Goal: Task Accomplishment & Management: Manage account settings

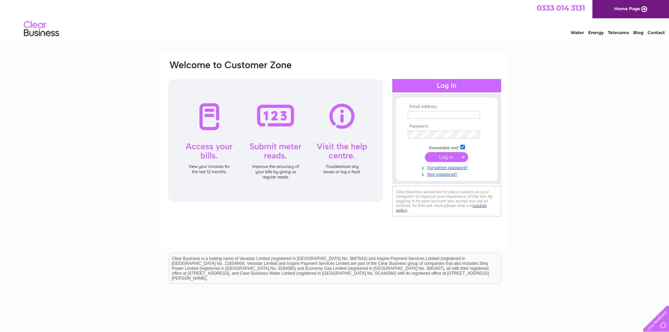
type input "[PERSON_NAME][EMAIL_ADDRESS][DOMAIN_NAME]"
click at [445, 158] on input "submit" at bounding box center [446, 157] width 43 height 10
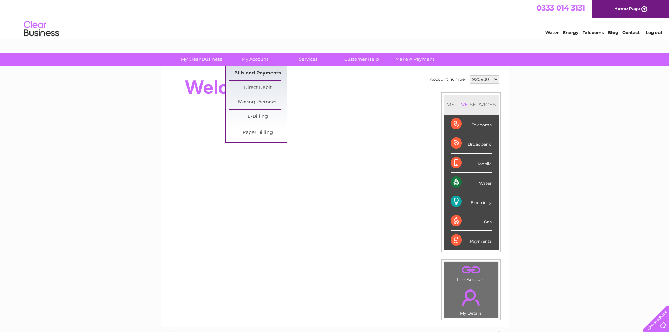
click at [254, 72] on link "Bills and Payments" at bounding box center [258, 73] width 58 height 14
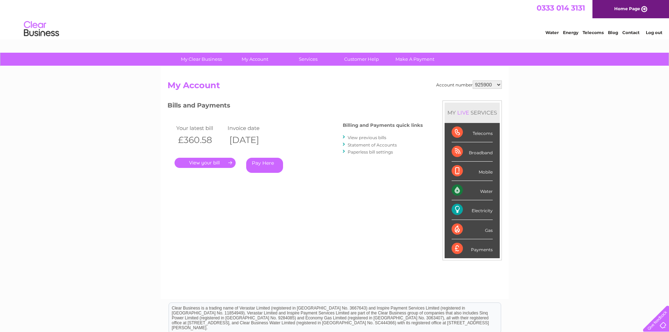
click at [222, 161] on link "." at bounding box center [205, 163] width 61 height 10
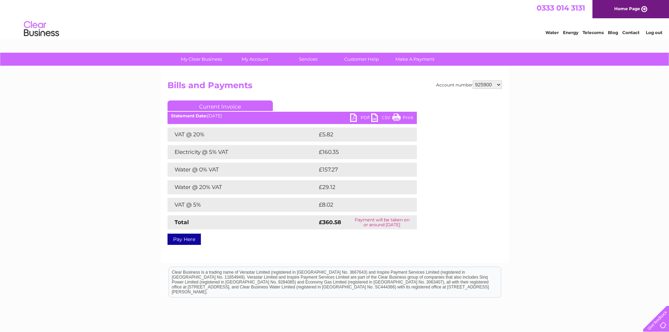
click at [358, 117] on link "PDF" at bounding box center [360, 118] width 21 height 10
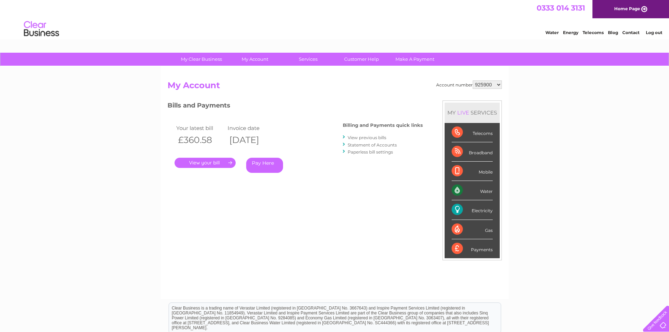
click at [372, 138] on link "View previous bills" at bounding box center [367, 137] width 39 height 5
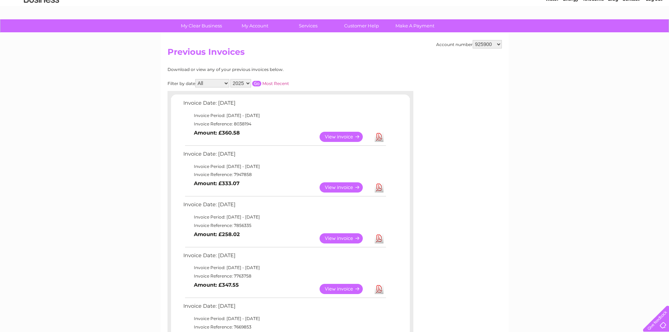
scroll to position [35, 0]
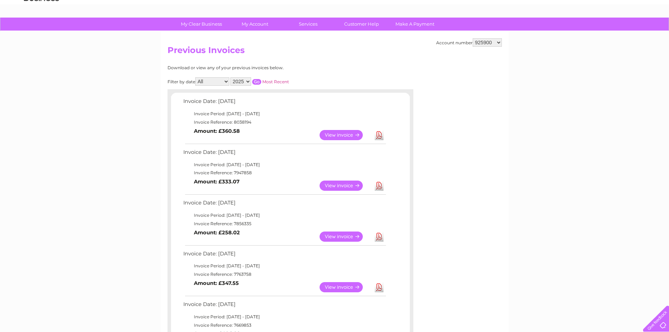
click at [335, 184] on link "View" at bounding box center [346, 186] width 52 height 10
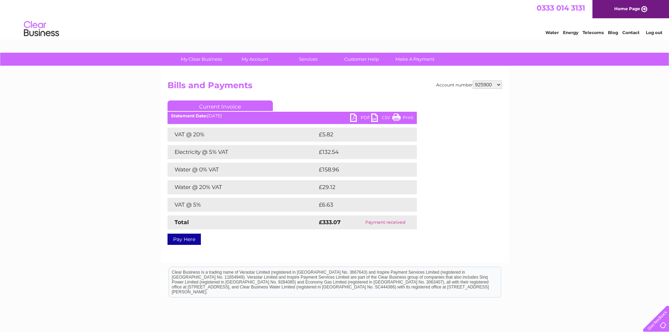
click at [358, 115] on link "PDF" at bounding box center [360, 118] width 21 height 10
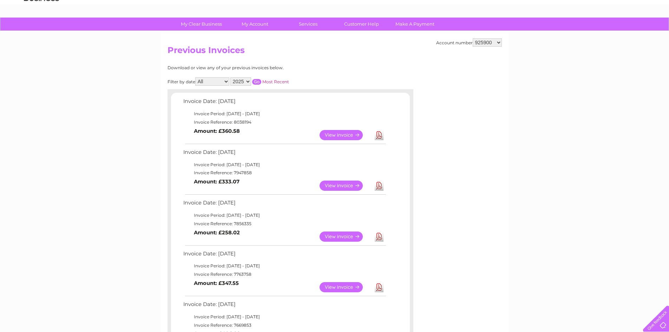
scroll to position [35, 0]
click at [335, 234] on link "View" at bounding box center [346, 236] width 52 height 10
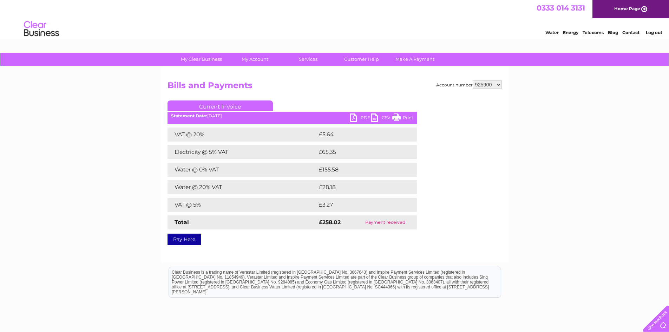
click at [355, 116] on link "PDF" at bounding box center [360, 118] width 21 height 10
